Goal: Find contact information: Find contact information

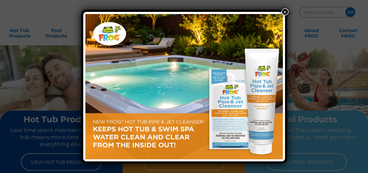
click at [282, 13] on button "×" at bounding box center [285, 11] width 7 height 7
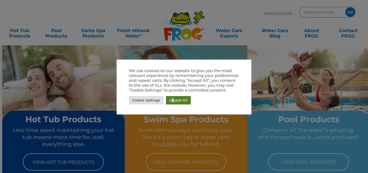
click at [173, 103] on link "Accept All" at bounding box center [178, 100] width 25 height 8
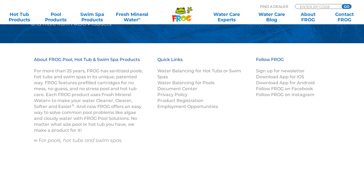
scroll to position [697, 0]
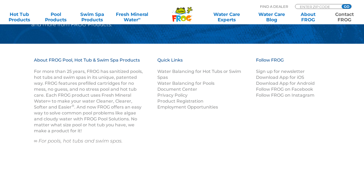
click at [345, 20] on link "Contact FROG" at bounding box center [344, 17] width 28 height 11
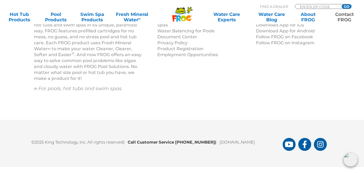
scroll to position [734, 0]
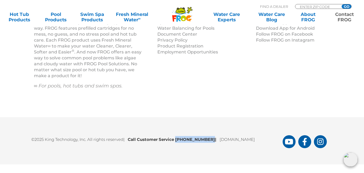
drag, startPoint x: 178, startPoint y: 138, endPoint x: 209, endPoint y: 140, distance: 30.8
click at [209, 140] on b "Call Customer Service [PHONE_NUMBER] |" at bounding box center [174, 139] width 92 height 5
copy b "[PHONE_NUMBER]"
